Goal: Transaction & Acquisition: Purchase product/service

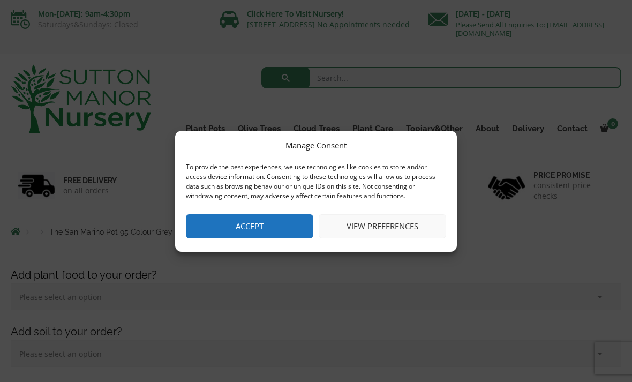
click at [277, 225] on button "Accept" at bounding box center [249, 226] width 127 height 24
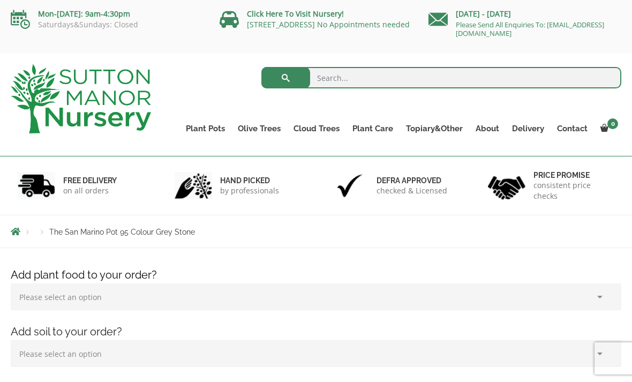
click at [0, 0] on link "The Atlantis Pots" at bounding box center [0, 0] width 0 height 0
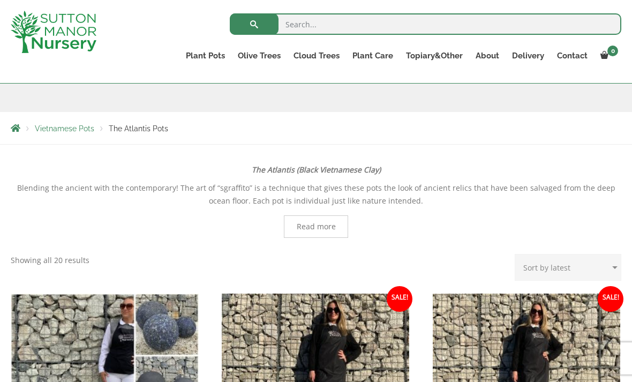
scroll to position [148, 0]
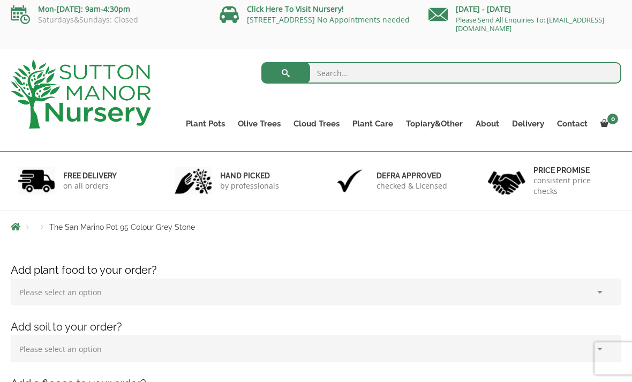
scroll to position [5, 0]
click at [0, 0] on link "The Old Stone Pots" at bounding box center [0, 0] width 0 height 0
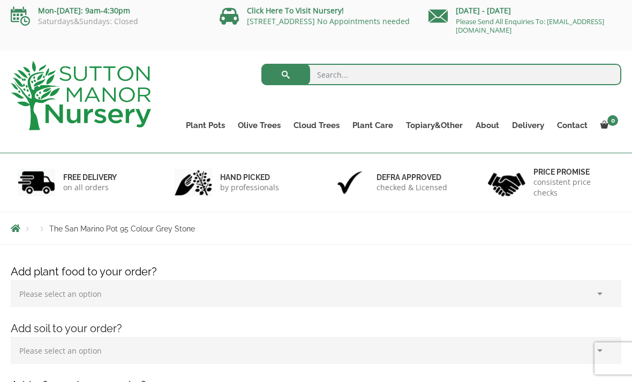
scroll to position [2, 0]
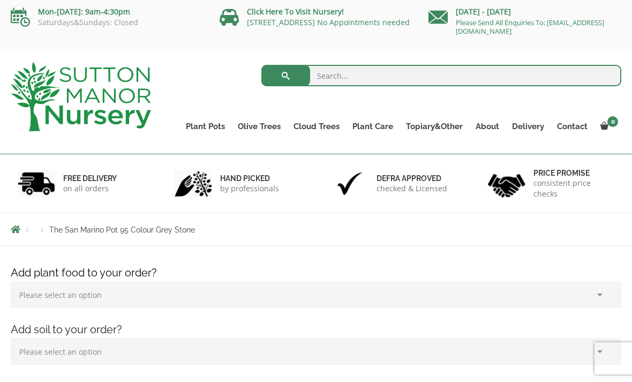
click at [0, 0] on link "The Iron Stone Pots" at bounding box center [0, 0] width 0 height 0
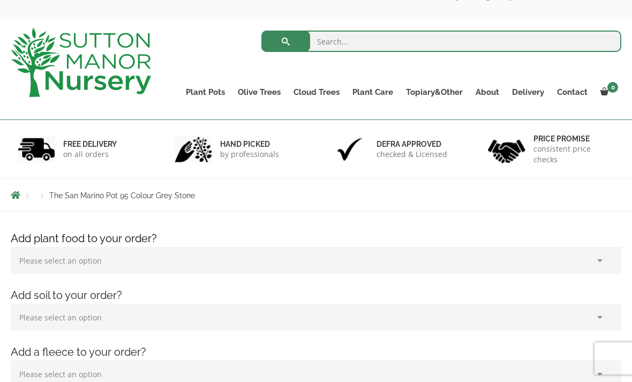
click at [0, 0] on link "Vietnamese Pots" at bounding box center [0, 0] width 0 height 0
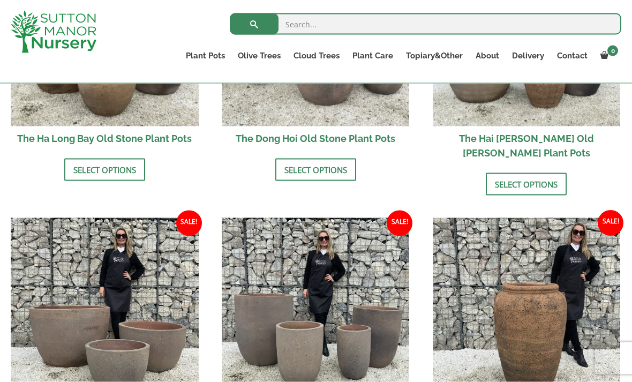
scroll to position [523, 0]
click at [172, 349] on img at bounding box center [105, 311] width 188 height 188
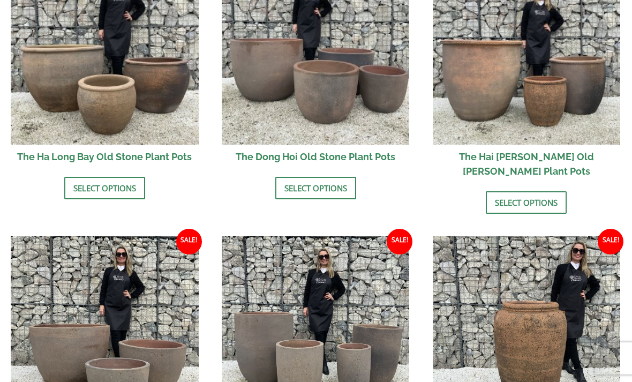
scroll to position [557, 0]
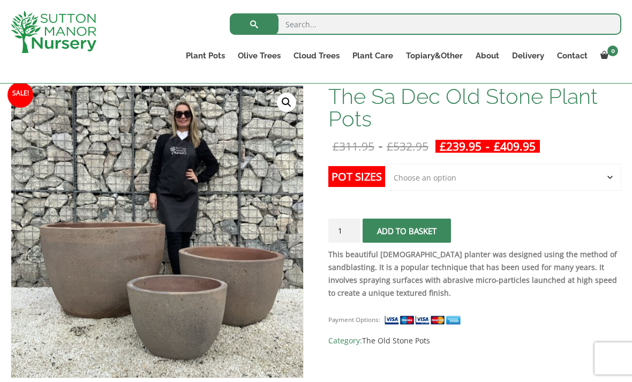
scroll to position [159, 0]
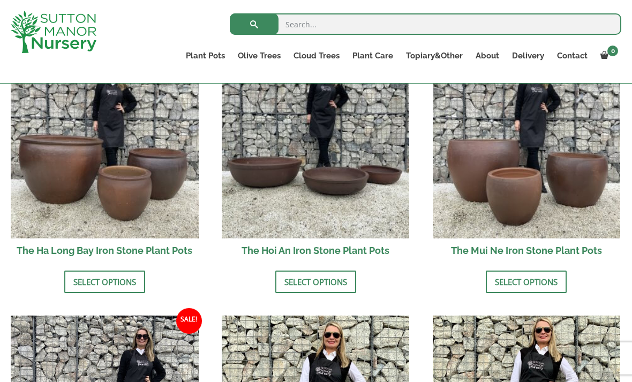
scroll to position [416, 0]
click at [136, 281] on link "Select options" at bounding box center [104, 281] width 81 height 22
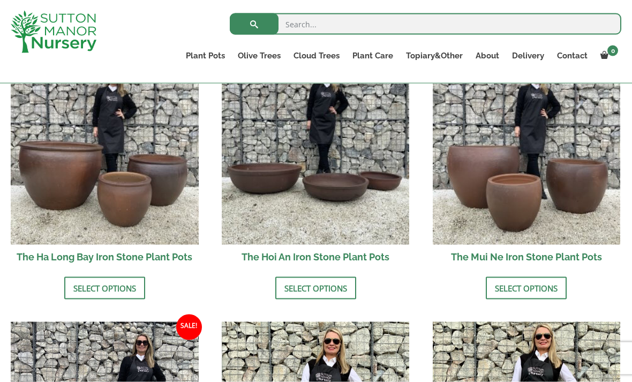
scroll to position [410, 0]
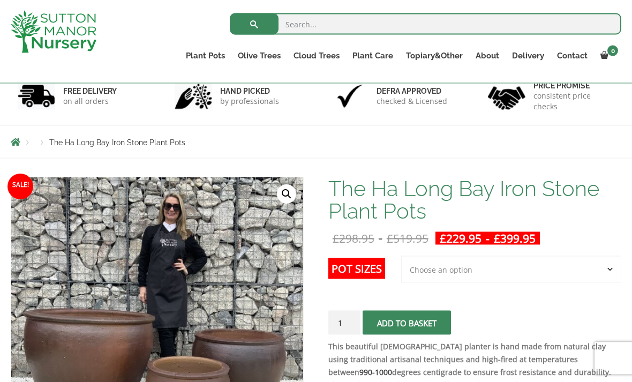
scroll to position [126, 0]
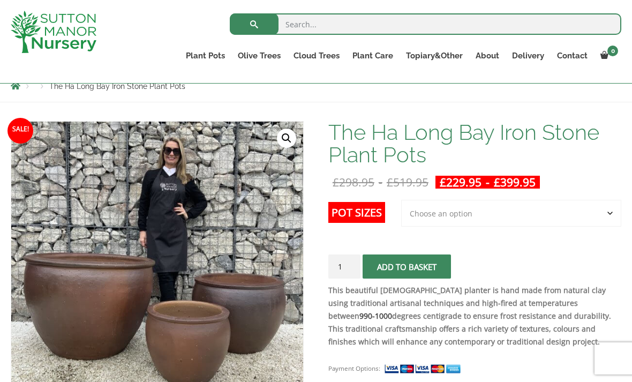
click at [447, 216] on select "Choose an option 3rd to Largest Pot In The Picture 2nd to Largest Pot In The Pi…" at bounding box center [511, 213] width 220 height 27
select select "Largest pot In The Picture"
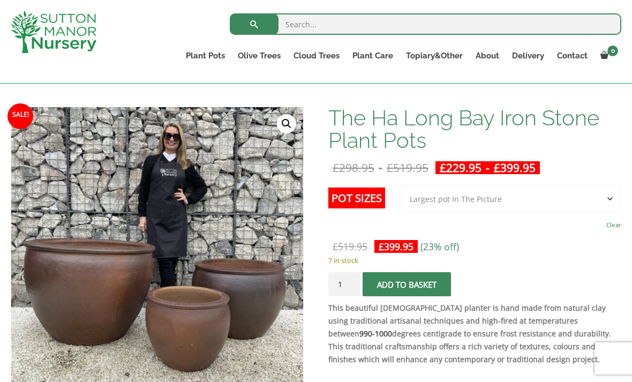
scroll to position [140, 0]
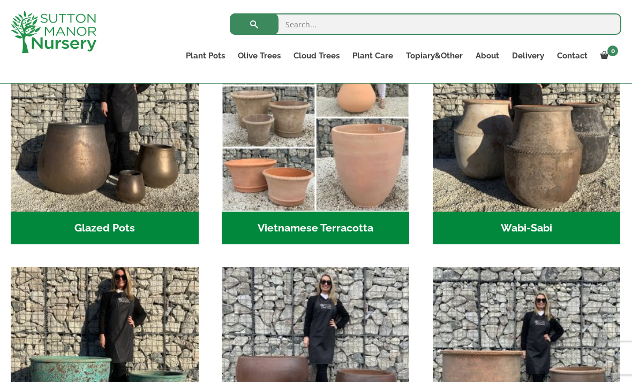
scroll to position [301, 0]
